Goal: Information Seeking & Learning: Learn about a topic

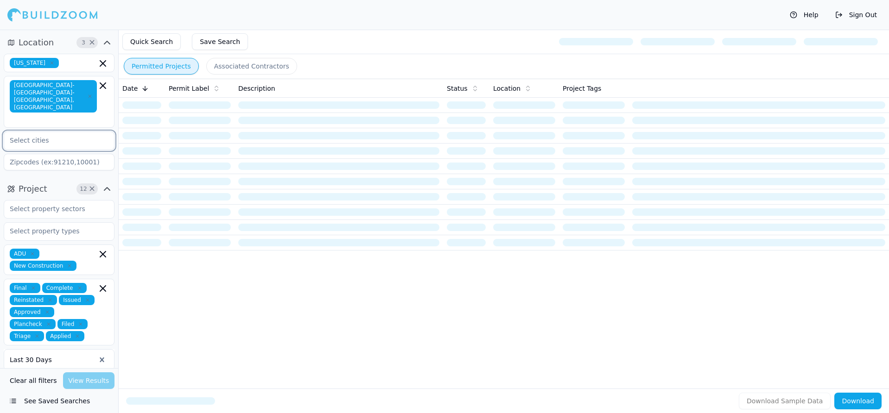
click at [48, 132] on input "text" at bounding box center [53, 140] width 98 height 17
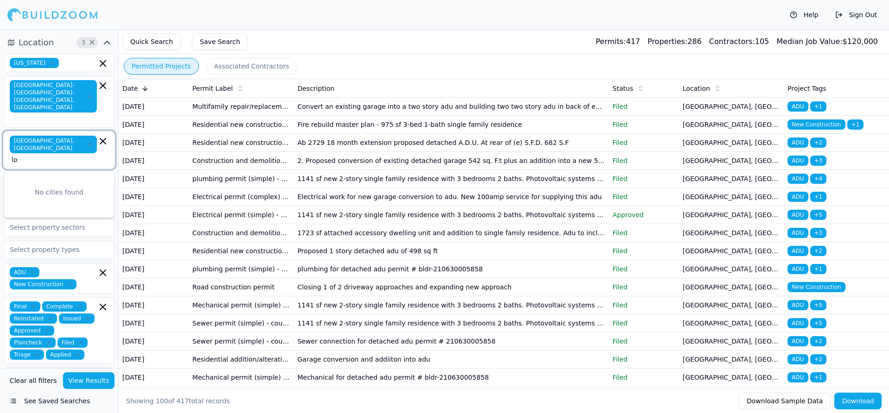
type input "l"
click at [87, 378] on button "View Results" at bounding box center [89, 380] width 52 height 17
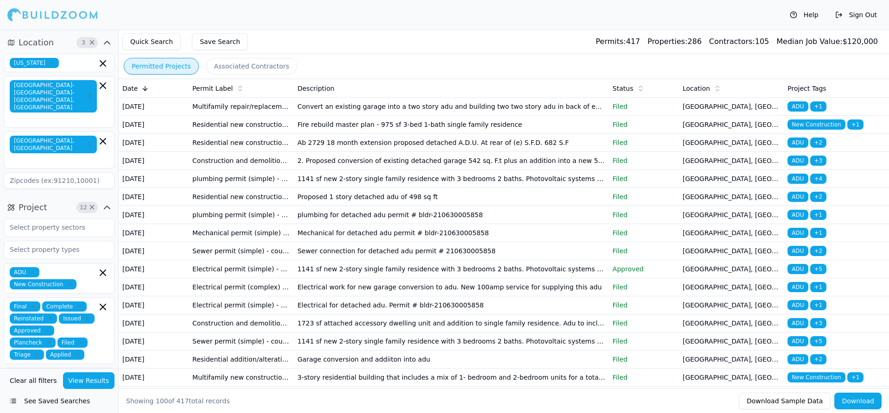
click at [324, 107] on td "Convert an existing garage into a two story adu and building two two story adu …" at bounding box center [451, 107] width 315 height 18
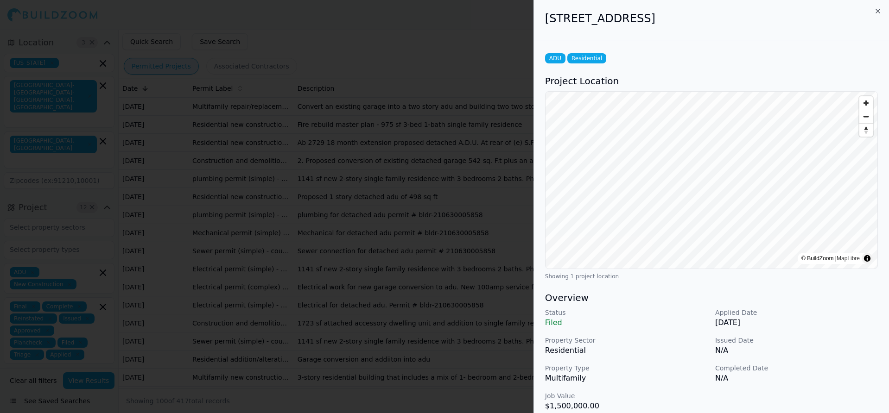
click at [637, 22] on h2 "[STREET_ADDRESS]" at bounding box center [711, 18] width 333 height 15
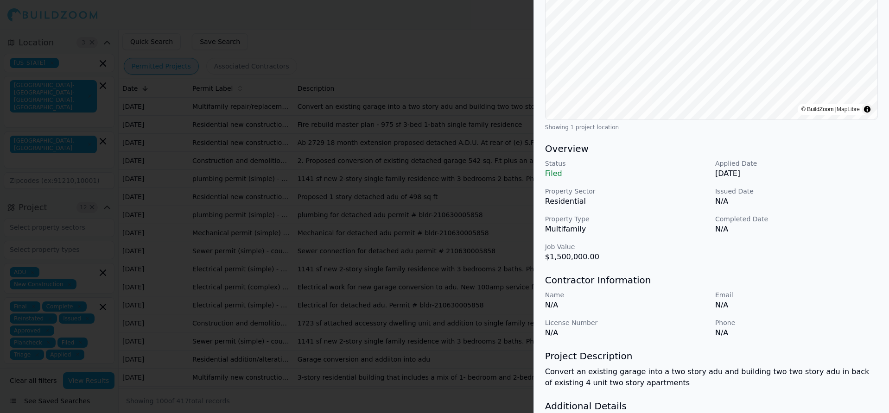
scroll to position [175, 0]
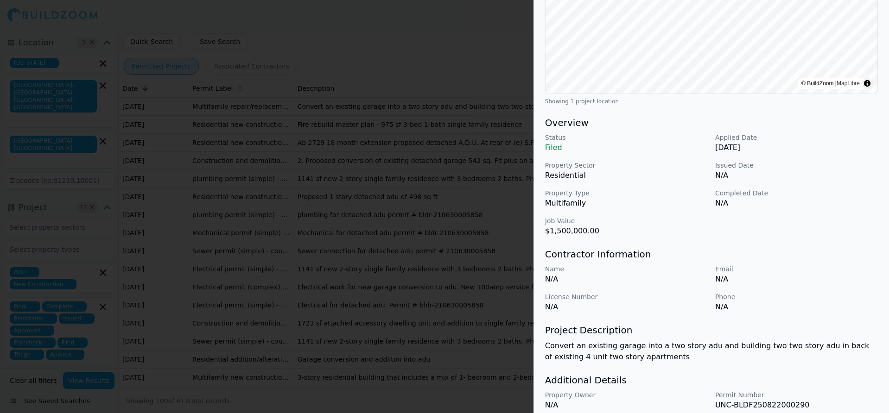
drag, startPoint x: 379, startPoint y: 146, endPoint x: 385, endPoint y: 148, distance: 6.5
click at [380, 146] on div at bounding box center [444, 206] width 889 height 413
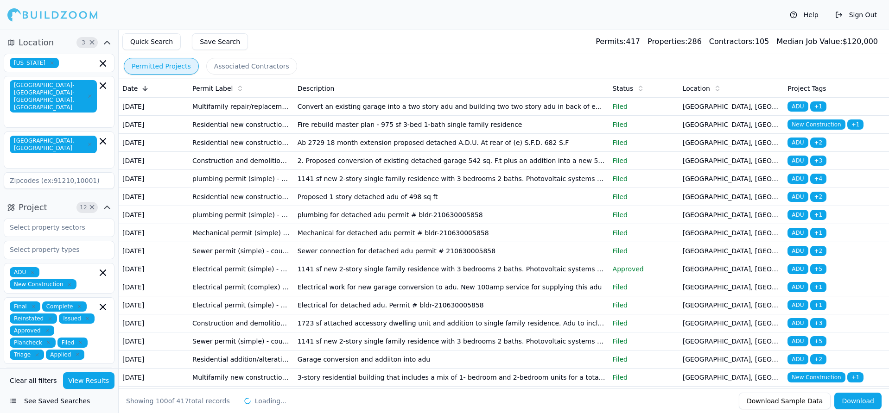
scroll to position [0, 0]
